Goal: Task Accomplishment & Management: Complete application form

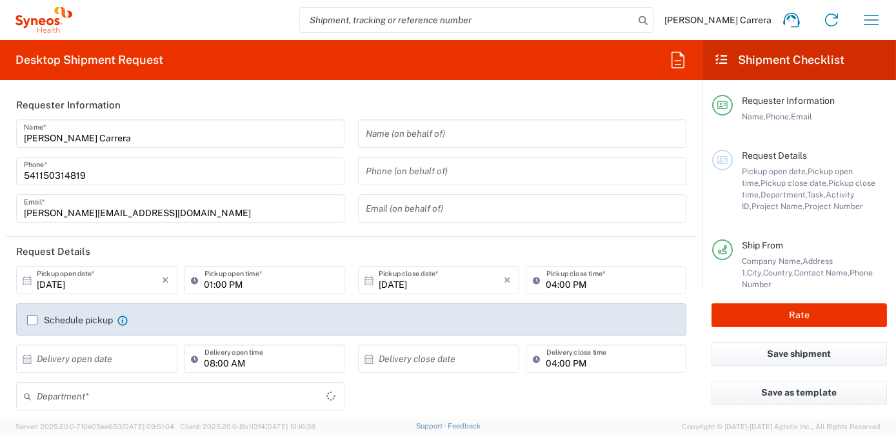
type input "[GEOGRAPHIC_DATA]"
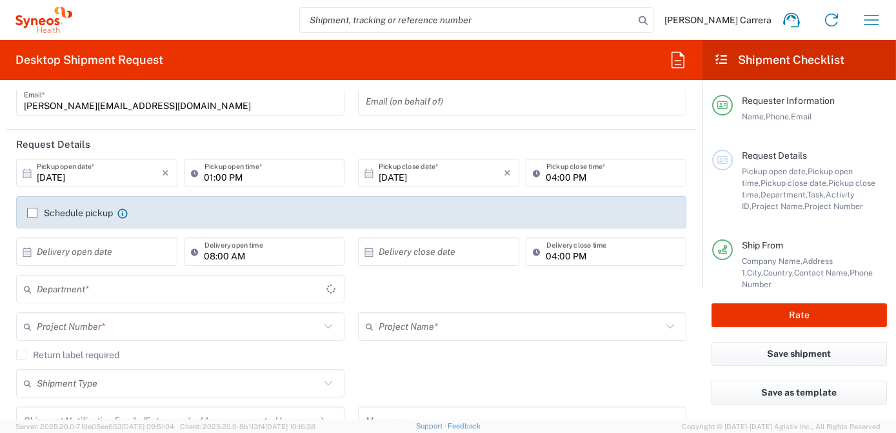
scroll to position [117, 0]
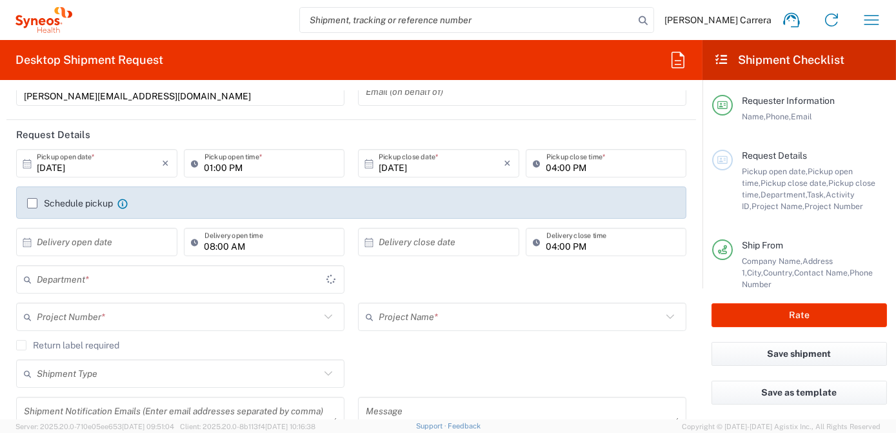
click at [77, 315] on input "text" at bounding box center [178, 317] width 283 height 23
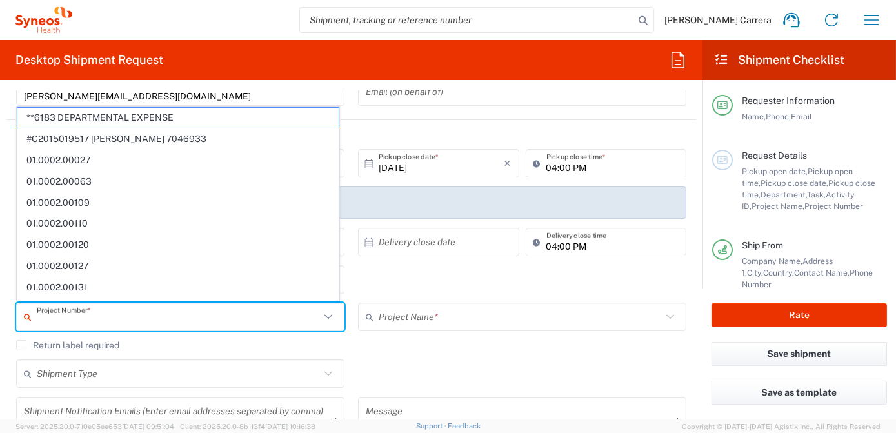
type input "3190"
type input "Syneos Health Argentina SA"
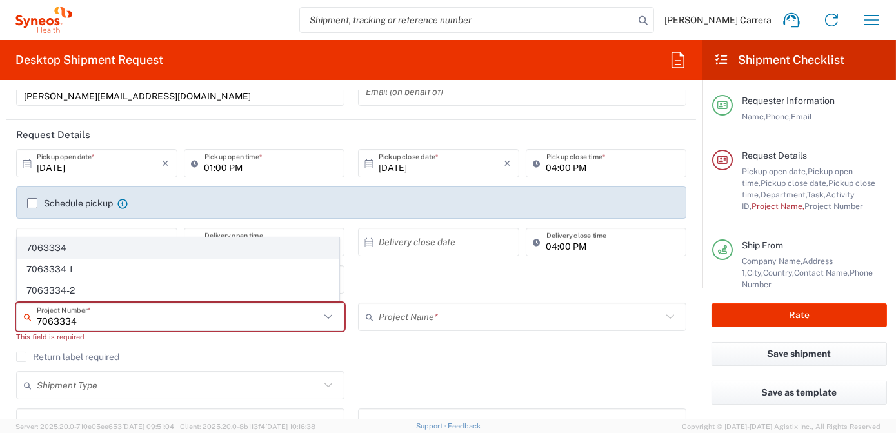
type input "7063334"
click at [54, 252] on span "7063334" at bounding box center [177, 248] width 321 height 20
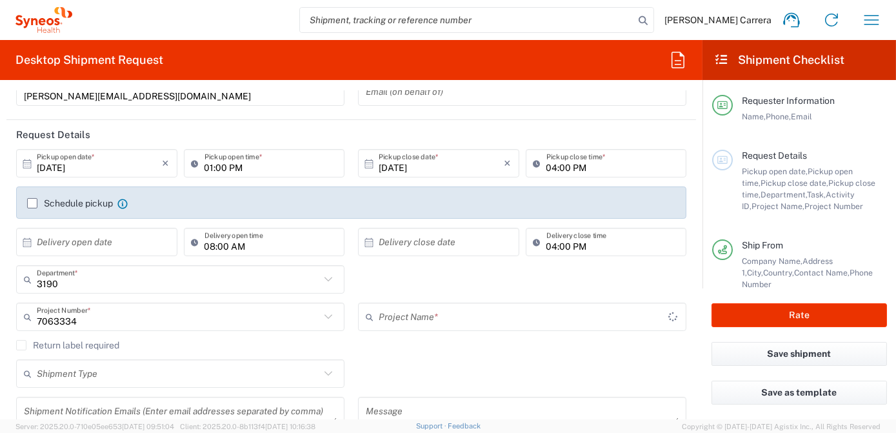
type input "Mineralys 7063334"
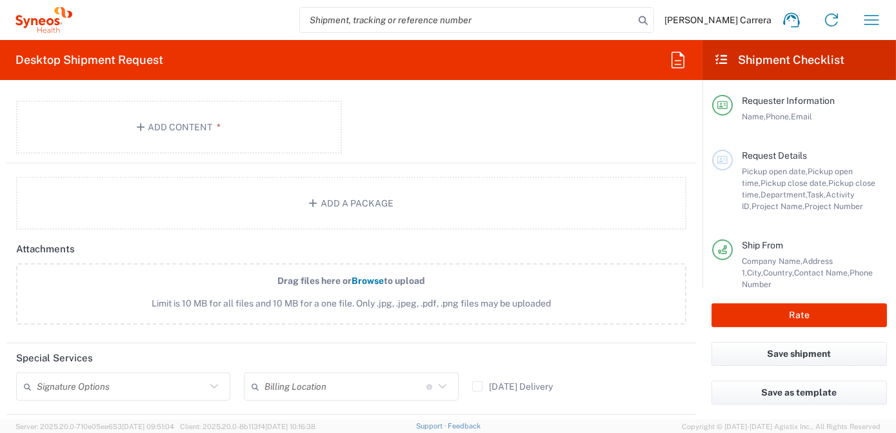
scroll to position [1407, 0]
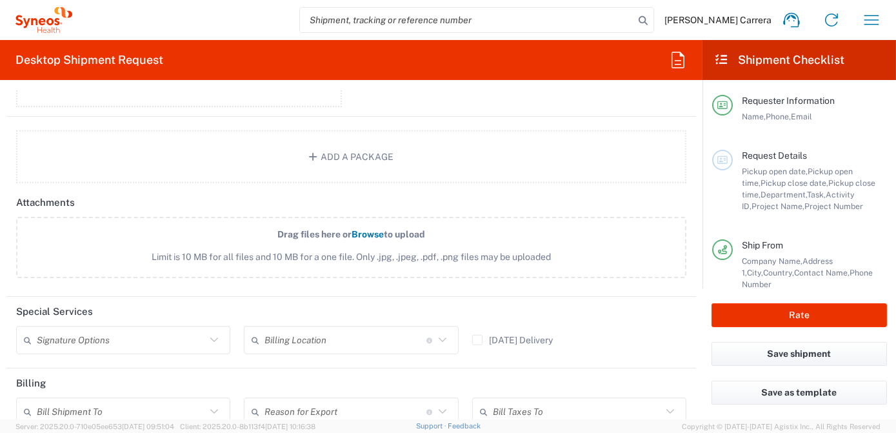
click at [323, 338] on input "text" at bounding box center [346, 340] width 162 height 23
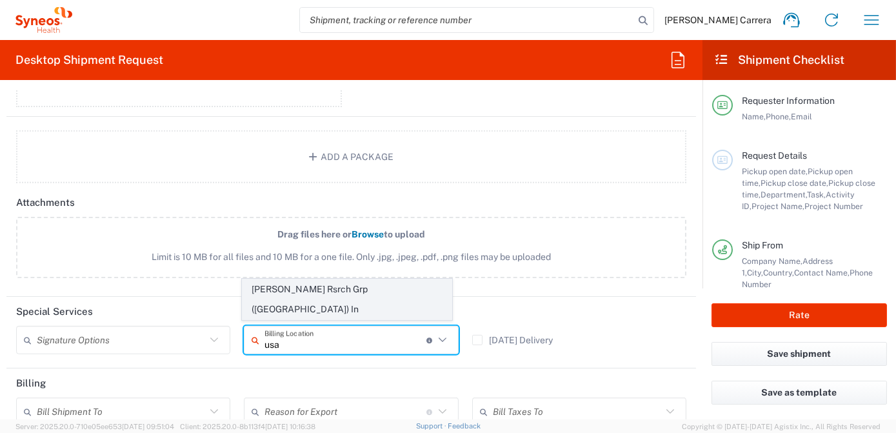
click at [290, 308] on span "Illingworth Rsrch Grp (USA) In" at bounding box center [347, 299] width 209 height 40
type input "Illingworth Rsrch Grp (USA) In"
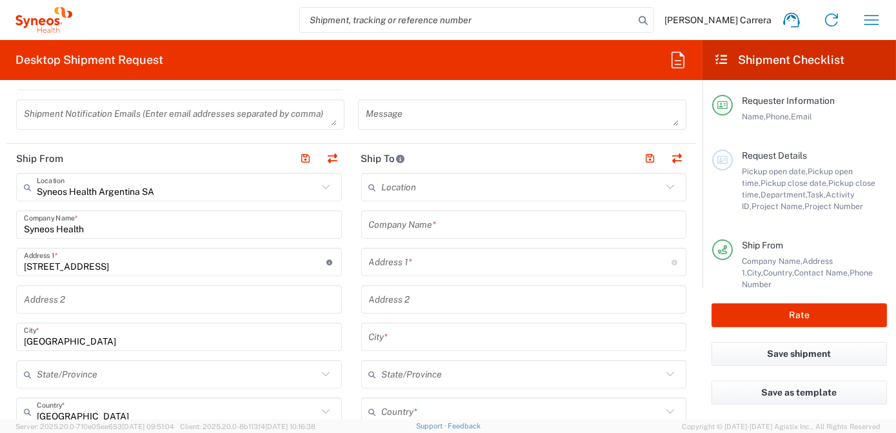
scroll to position [410, 0]
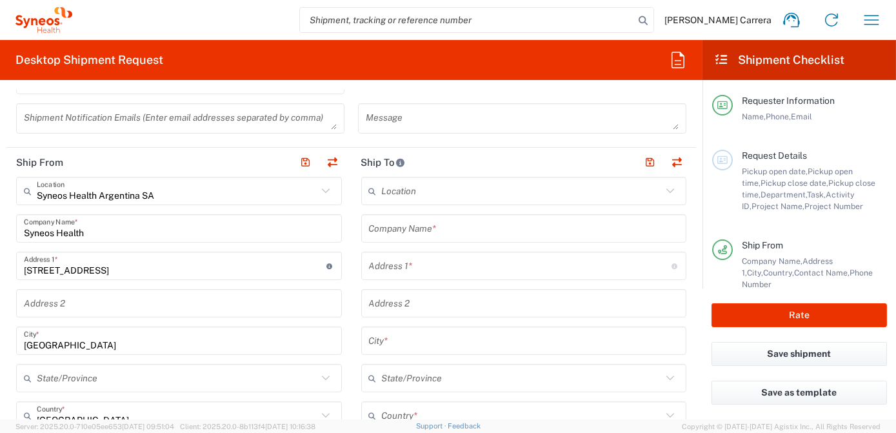
drag, startPoint x: 105, startPoint y: 237, endPoint x: 0, endPoint y: 218, distance: 106.3
click at [0, 218] on html "Josefina Lascombes Carrera Home Shipment estimator Shipment tracking Desktop sh…" at bounding box center [448, 216] width 896 height 433
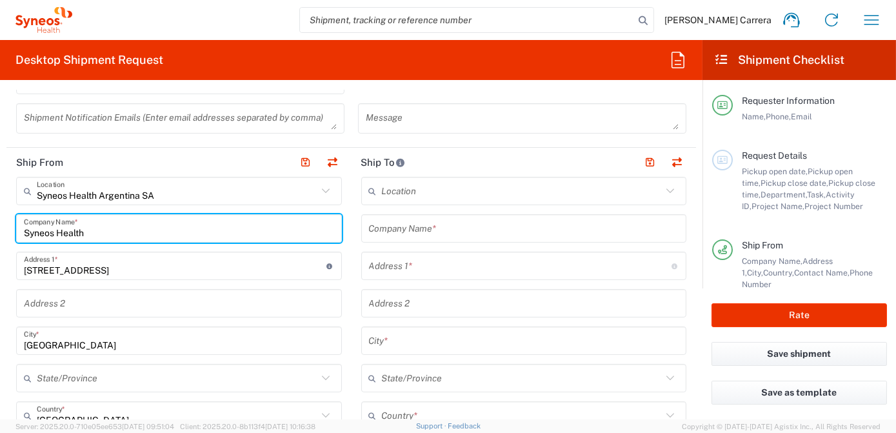
drag, startPoint x: 125, startPoint y: 230, endPoint x: -3, endPoint y: 232, distance: 127.1
click at [0, 232] on html "Josefina Lascombes Carrera Home Shipment estimator Shipment tracking Desktop sh…" at bounding box center [448, 216] width 896 height 433
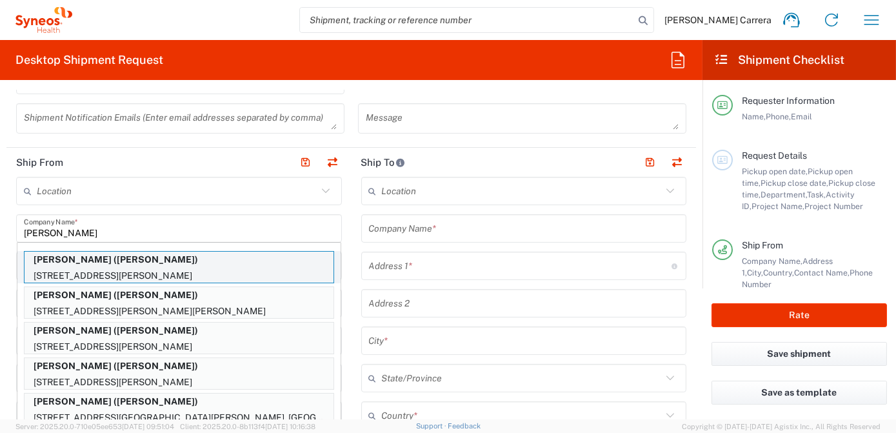
click at [110, 261] on p "Dallis Meyer (dallis Meyer)" at bounding box center [179, 260] width 309 height 16
type input "Dallis Meyer"
type input "7 Dwyer Place"
type input "st.louis"
type input "United States"
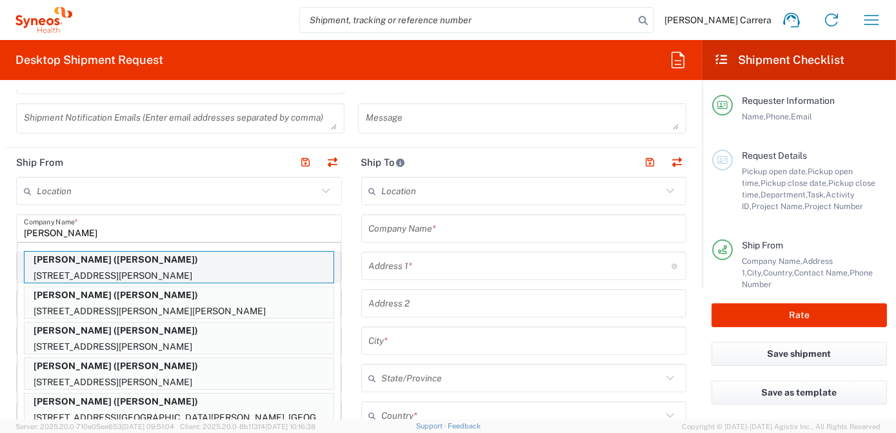
type input "63124"
type input "dallis Meyer"
type input "19728219899"
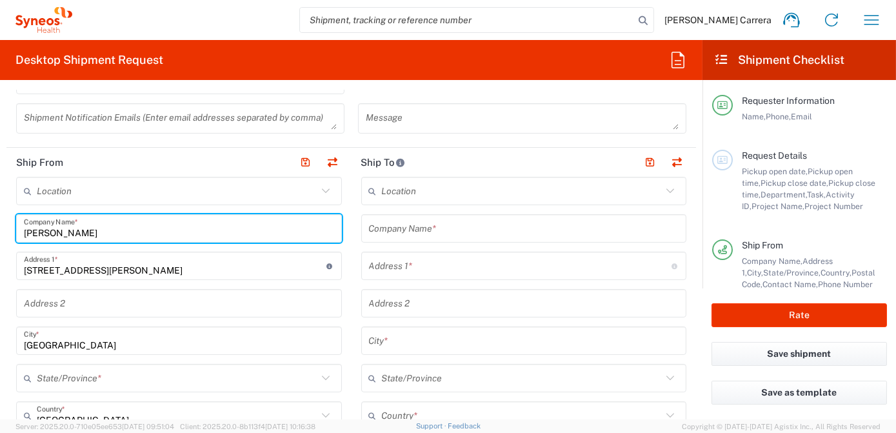
type input "Missouri"
click at [378, 229] on input "text" at bounding box center [524, 228] width 310 height 23
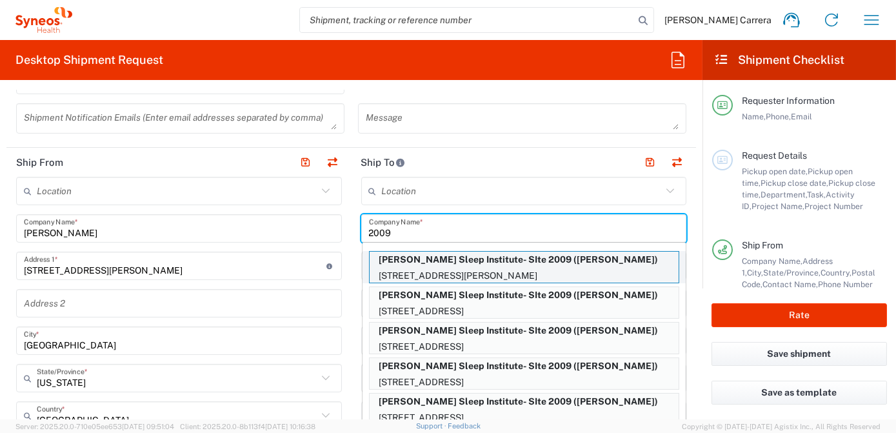
click at [423, 260] on p "Clayton Sleep Institute- SIte 2009 (Nick Bossaller)" at bounding box center [524, 260] width 309 height 16
type input "Clayton Sleep Institute- SIte 2009"
type input "11200 Tesson Ferry Rd"
type input "St. Louis"
type input "United States"
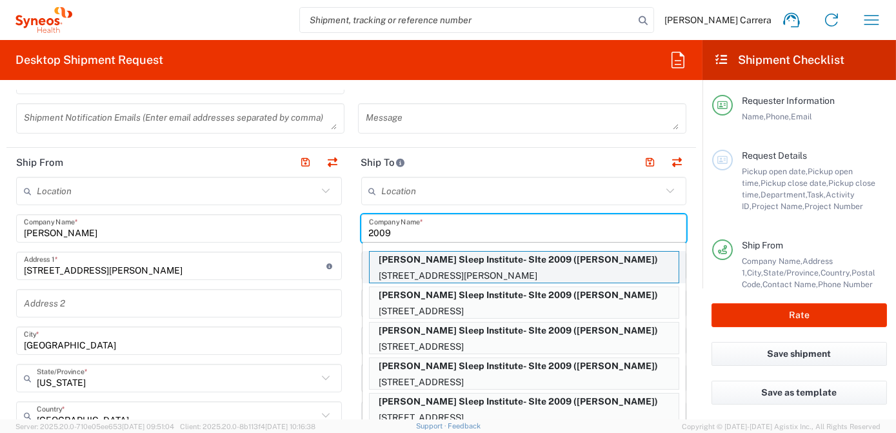
type input "63123"
type input "Nick Bossaller"
type input "314-353-9017"
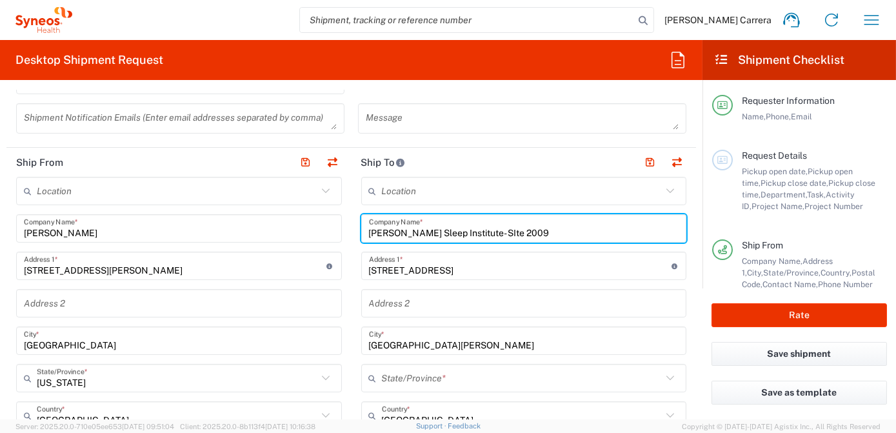
type input "Missouri"
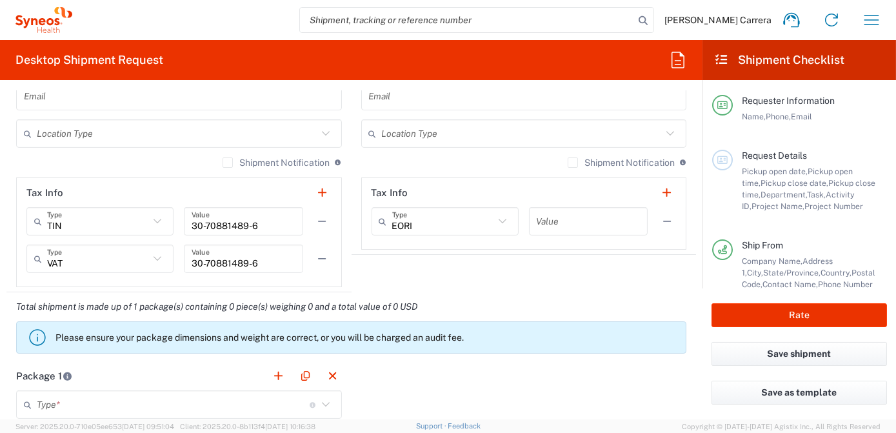
scroll to position [938, 0]
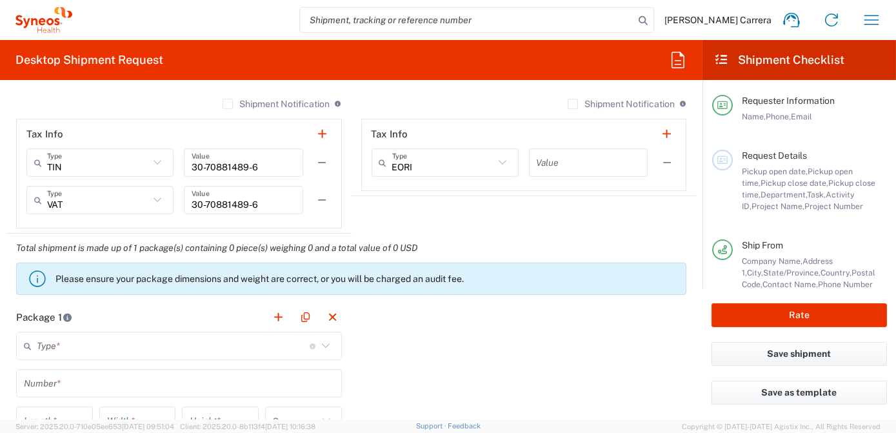
click at [83, 338] on input "text" at bounding box center [173, 346] width 273 height 23
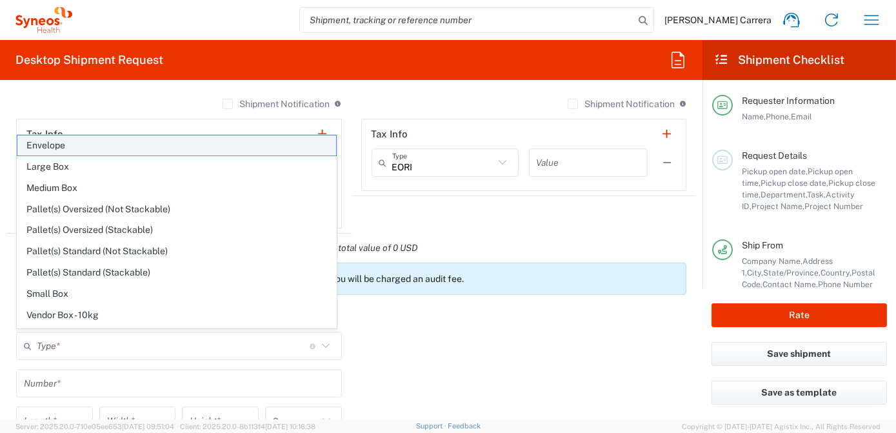
click at [60, 147] on span "Envelope" at bounding box center [176, 146] width 319 height 20
type input "Envelope"
type input "1"
type input "9.5"
type input "12.5"
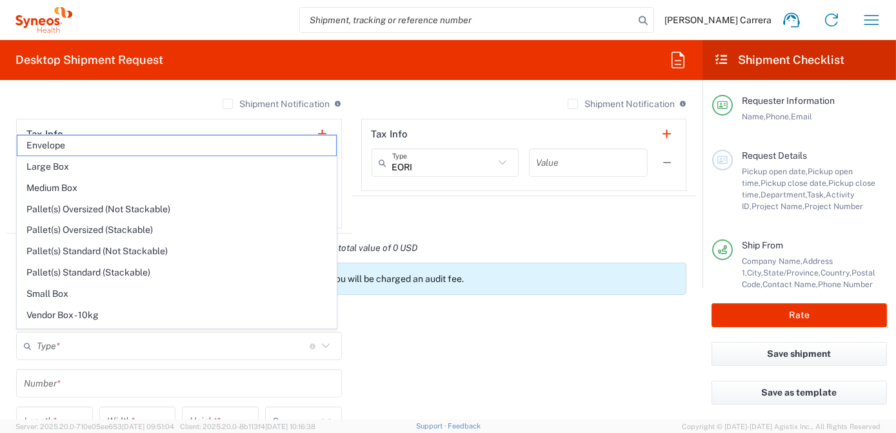
type input "0.25"
type input "in"
type input "0.45"
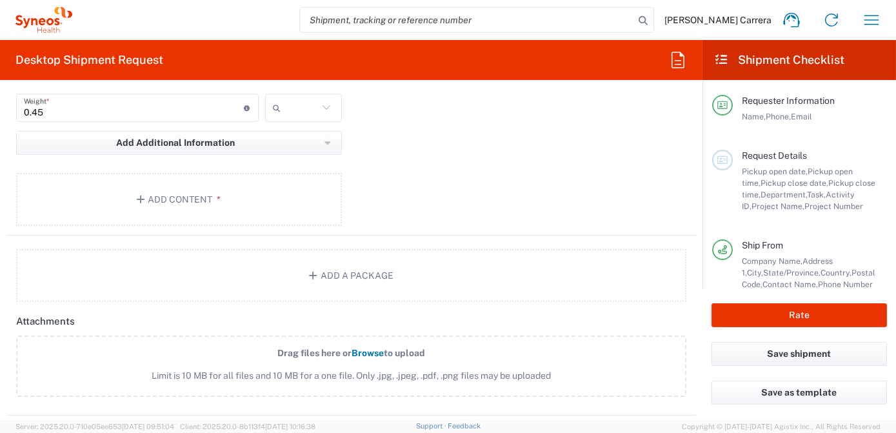
scroll to position [1291, 0]
click at [113, 205] on button "Add Content *" at bounding box center [179, 197] width 326 height 53
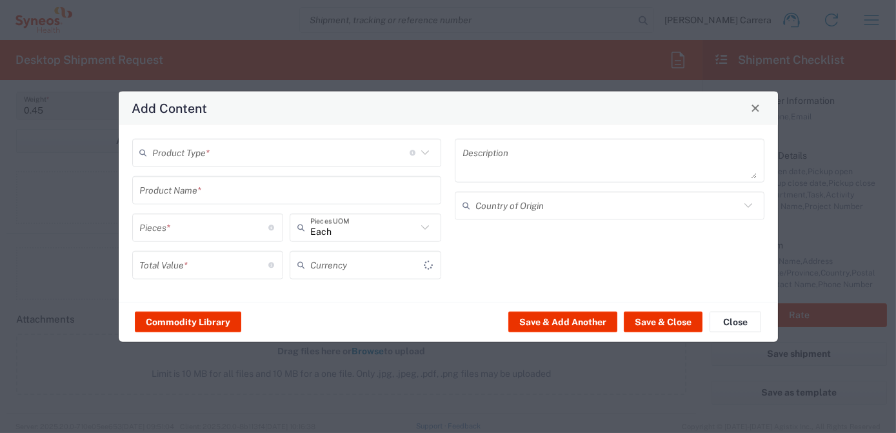
type input "US Dollar"
click at [192, 148] on input "text" at bounding box center [281, 152] width 257 height 23
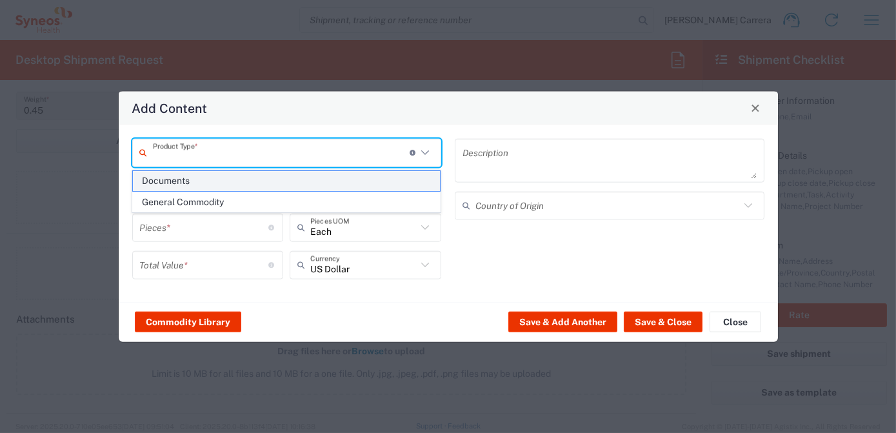
click at [187, 177] on span "Documents" at bounding box center [286, 181] width 307 height 20
type input "Documents"
type input "1"
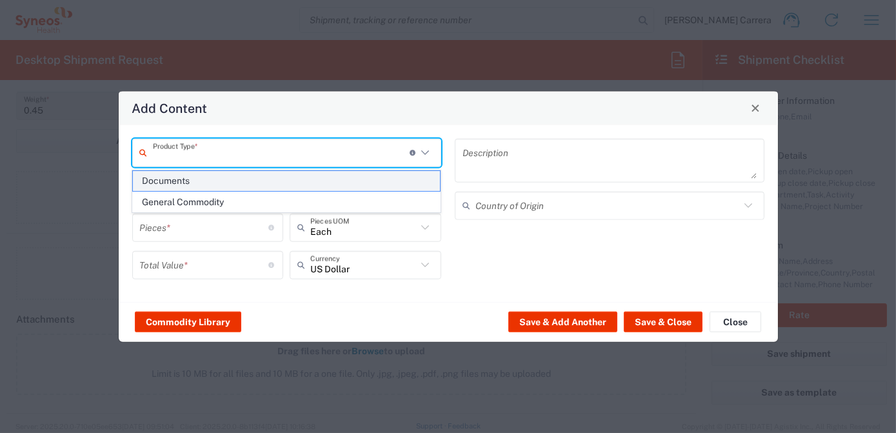
type textarea "Documents"
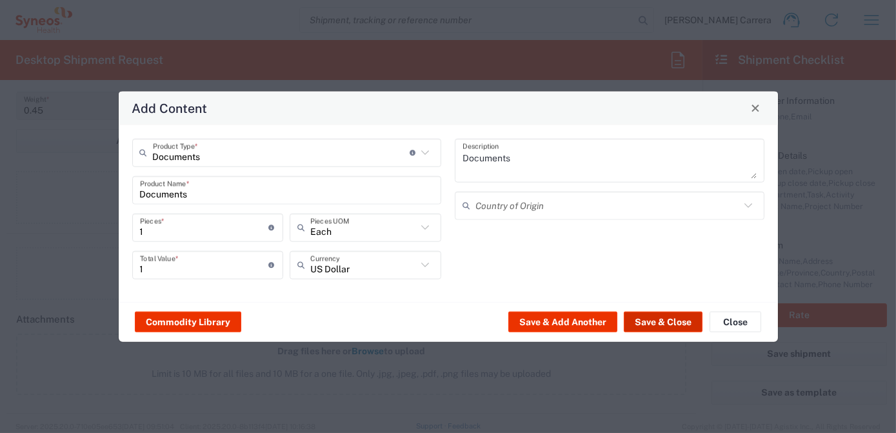
click at [663, 319] on button "Save & Close" at bounding box center [663, 322] width 79 height 21
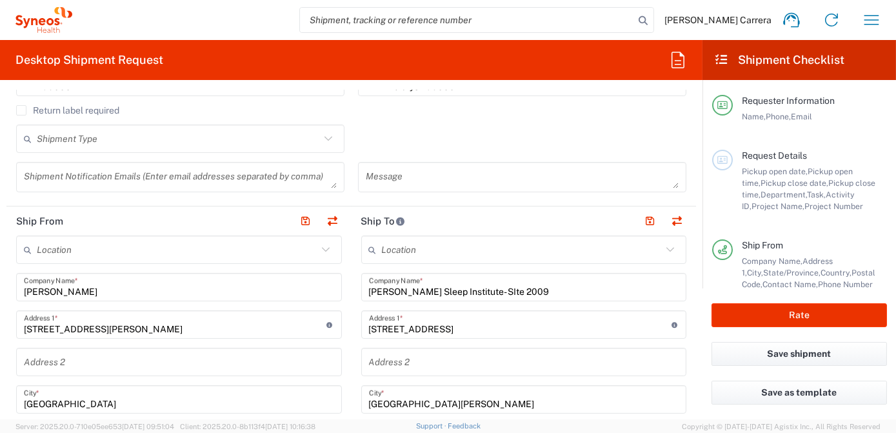
scroll to position [117, 0]
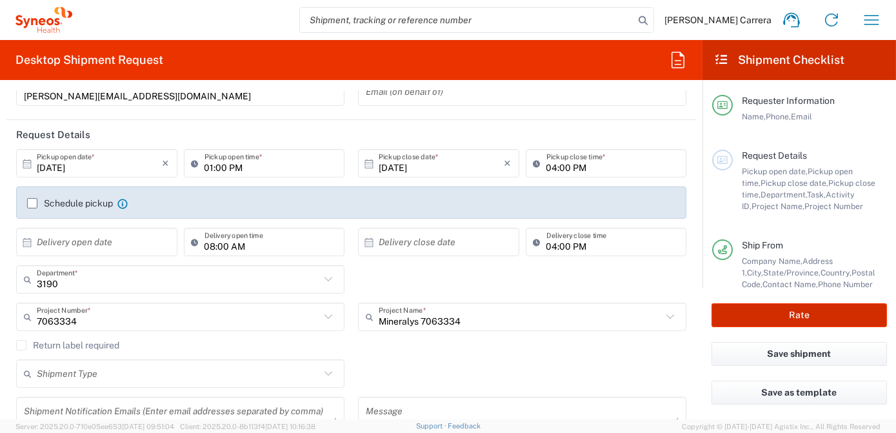
click at [843, 321] on button "Rate" at bounding box center [800, 315] width 176 height 24
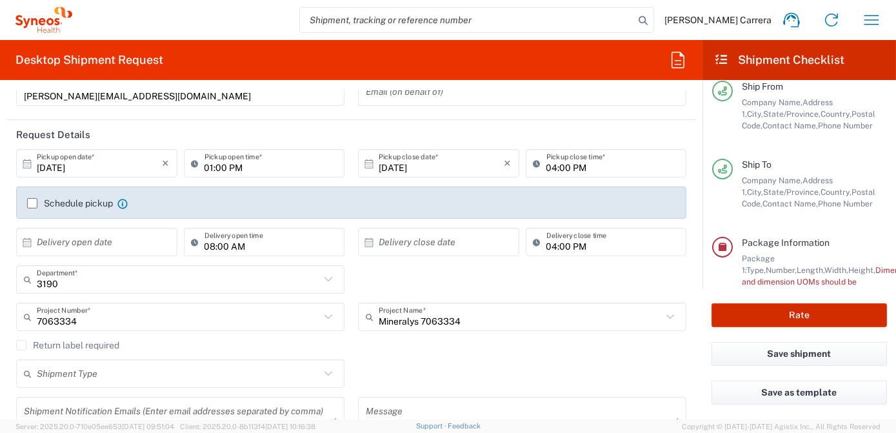
scroll to position [207, 0]
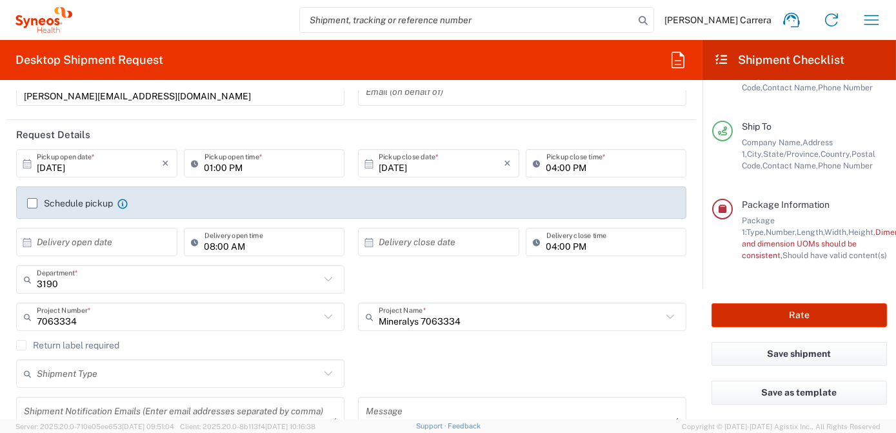
type input "7063334"
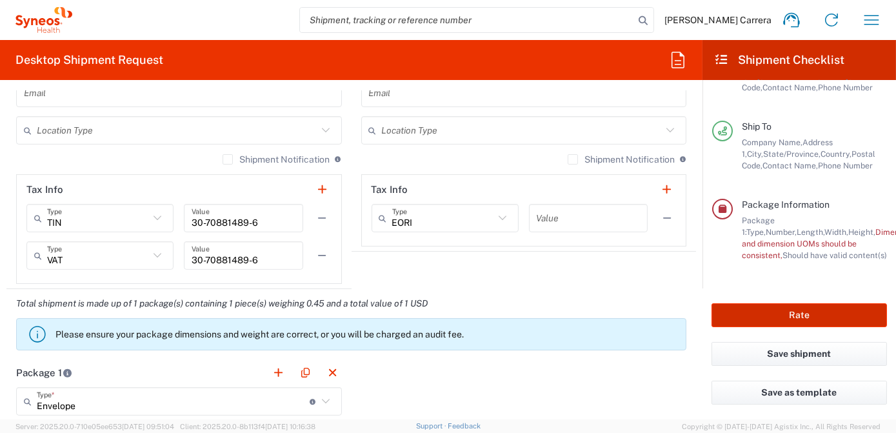
scroll to position [997, 0]
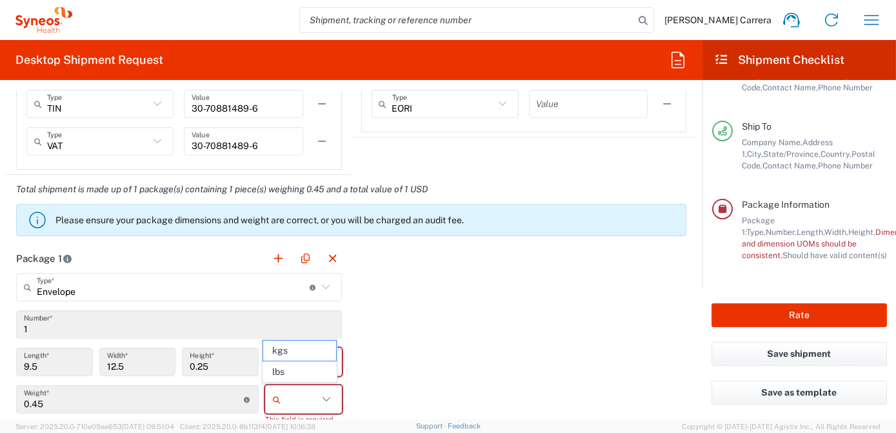
click at [296, 391] on input "text" at bounding box center [302, 399] width 32 height 21
click at [301, 372] on span "lbs" at bounding box center [299, 372] width 73 height 20
type input "lbs"
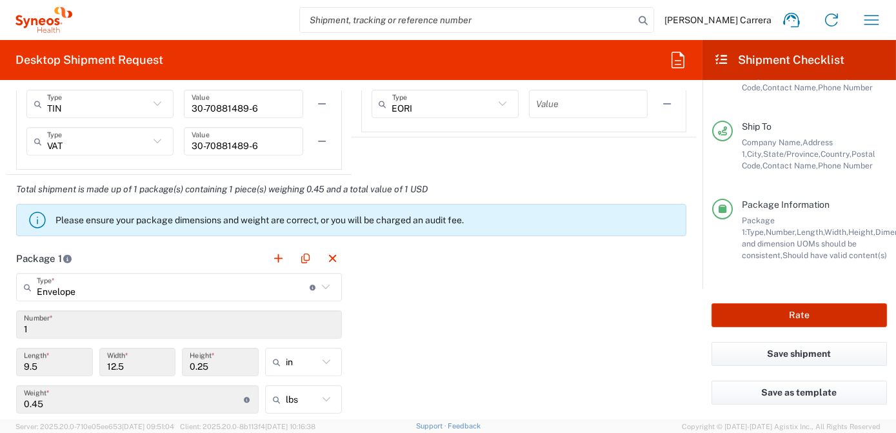
click at [767, 318] on button "Rate" at bounding box center [800, 315] width 176 height 24
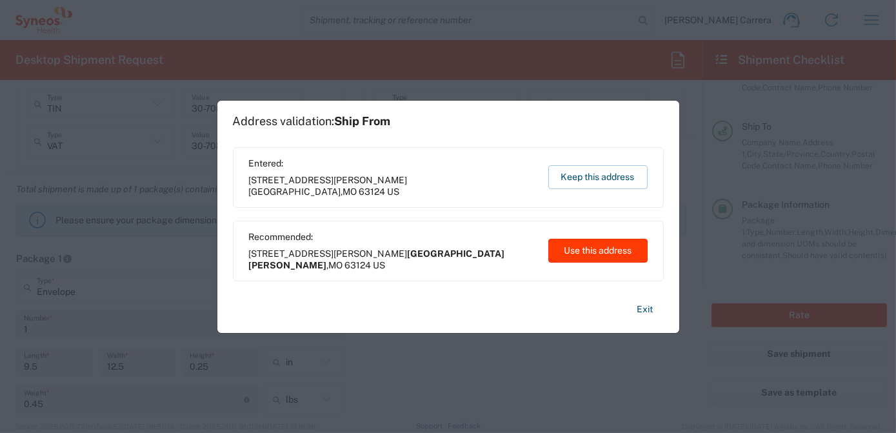
click at [612, 252] on button "Use this address" at bounding box center [598, 251] width 99 height 24
type input "St. Louis"
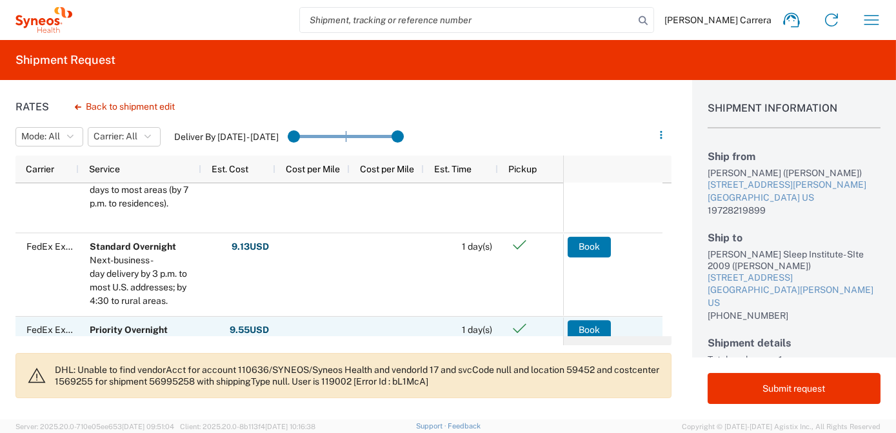
scroll to position [176, 0]
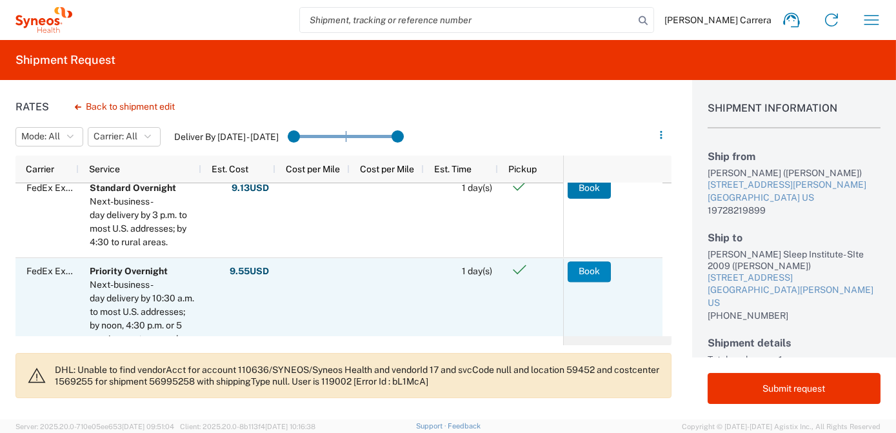
click at [583, 274] on button "Book" at bounding box center [589, 271] width 43 height 21
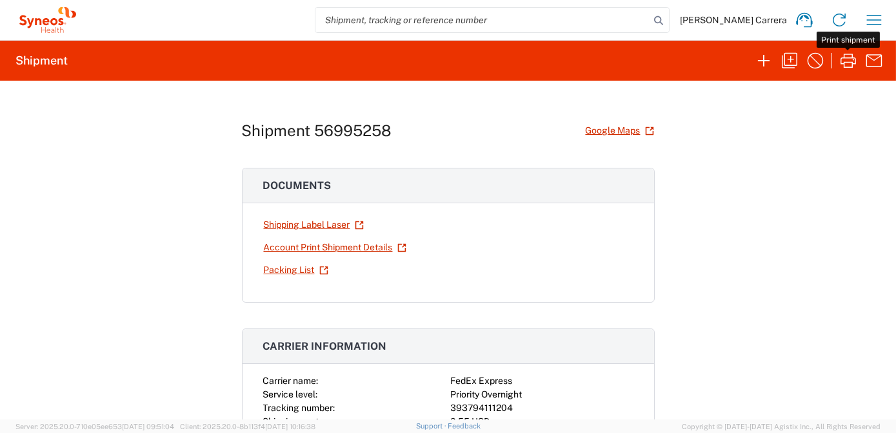
click at [851, 67] on icon "button" at bounding box center [848, 61] width 15 height 14
